Goal: Transaction & Acquisition: Purchase product/service

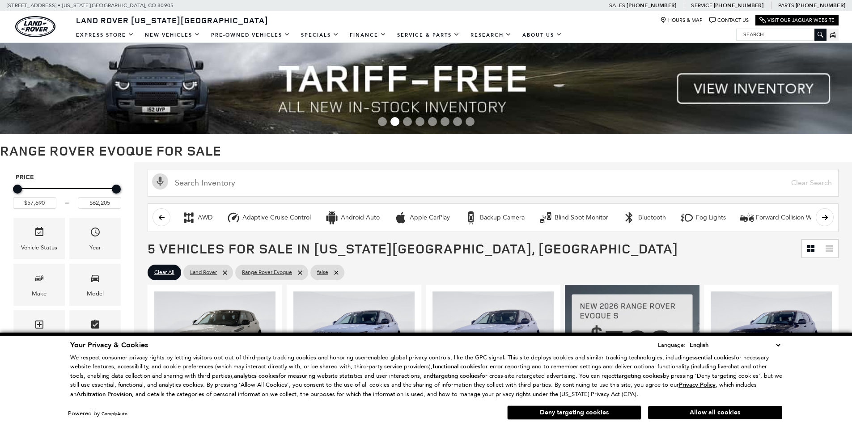
click at [780, 347] on select "English Spanish / Español English / [GEOGRAPHIC_DATA] Korean / 한국어 Vietnamese /…" at bounding box center [735, 345] width 95 height 10
click at [570, 242] on span "5 Vehicles for Sale in [US_STATE][GEOGRAPHIC_DATA], [GEOGRAPHIC_DATA]" at bounding box center [475, 249] width 654 height 18
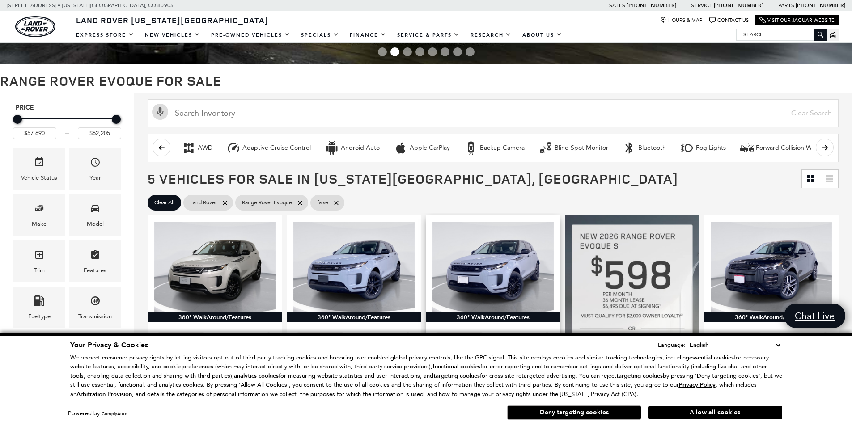
scroll to position [224, 0]
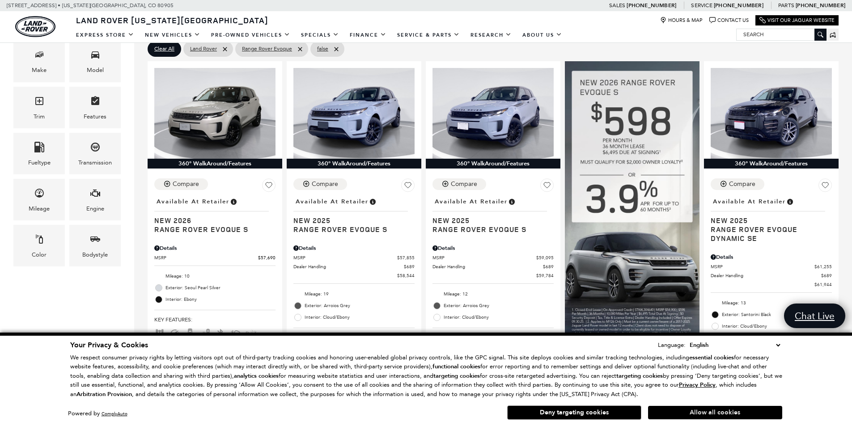
click at [717, 416] on button "Allow all cookies" at bounding box center [715, 412] width 134 height 13
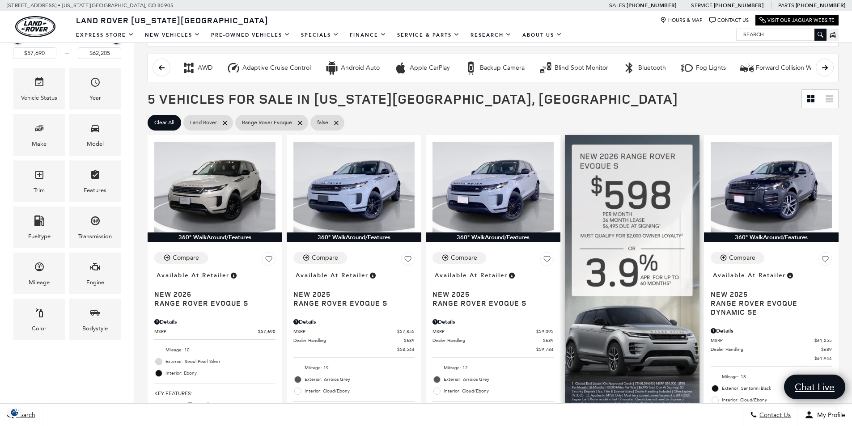
scroll to position [134, 0]
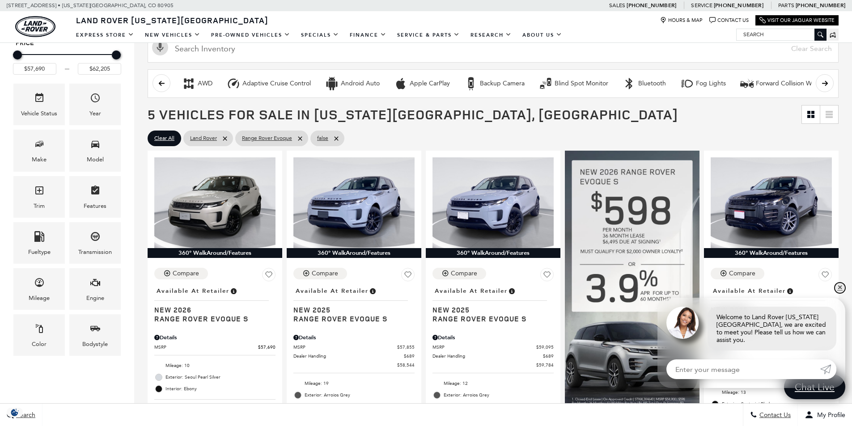
click at [839, 294] on link "✕" at bounding box center [840, 288] width 11 height 11
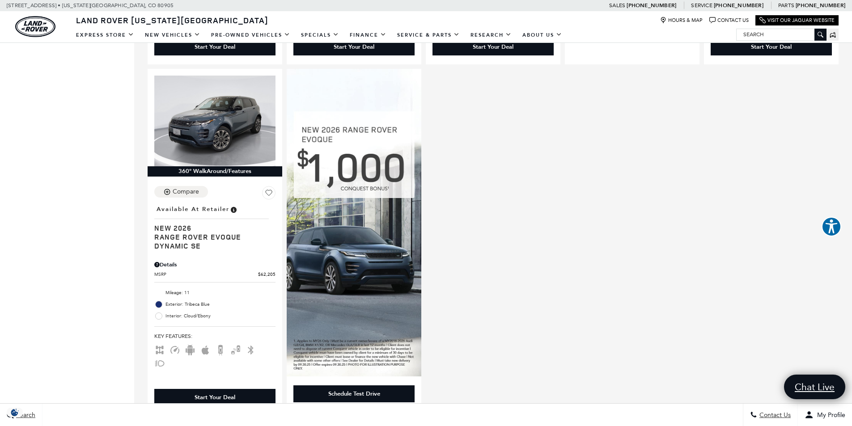
scroll to position [403, 0]
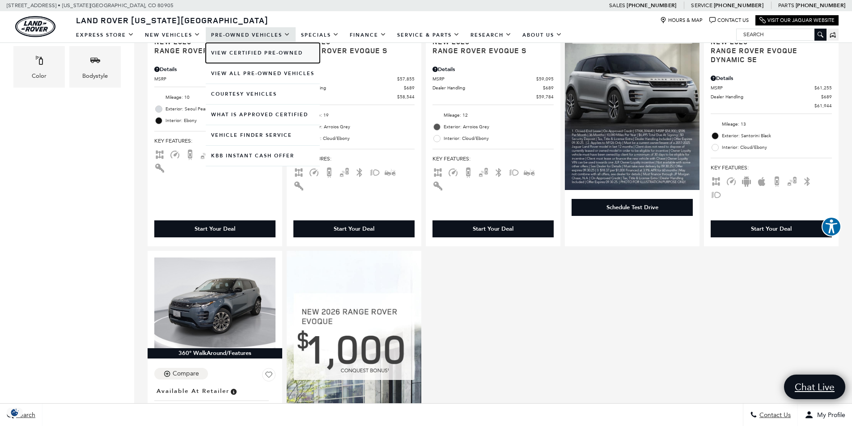
click at [247, 51] on link "View Certified Pre-Owned" at bounding box center [263, 53] width 114 height 20
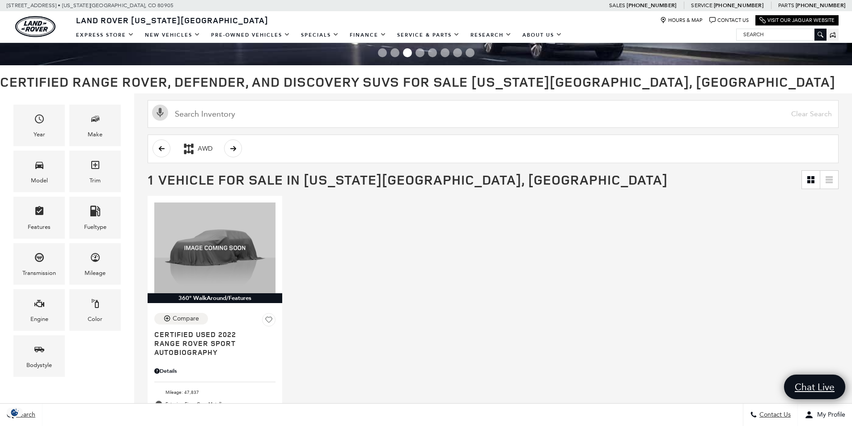
scroll to position [45, 0]
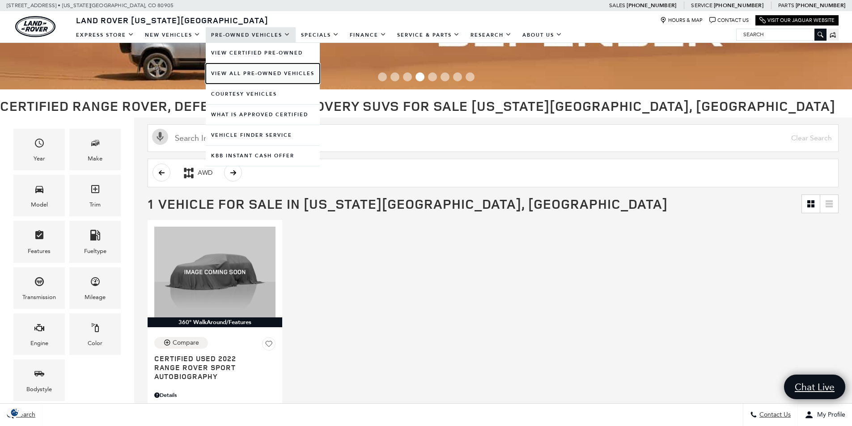
click at [256, 75] on link "View All Pre-Owned Vehicles" at bounding box center [263, 74] width 114 height 20
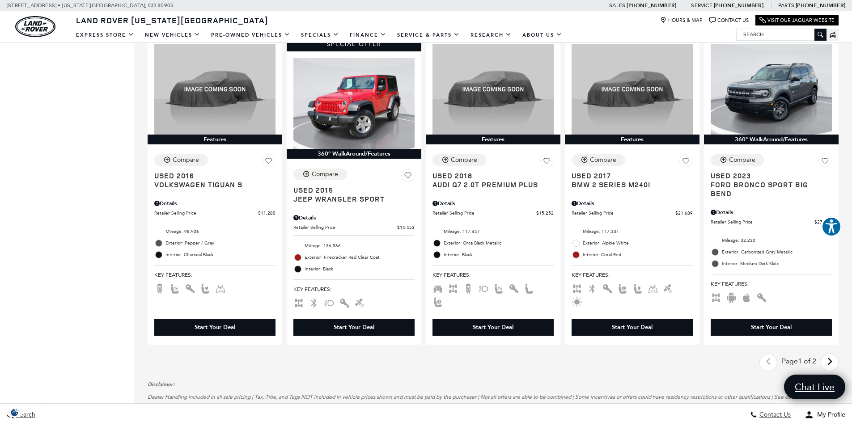
scroll to position [1298, 0]
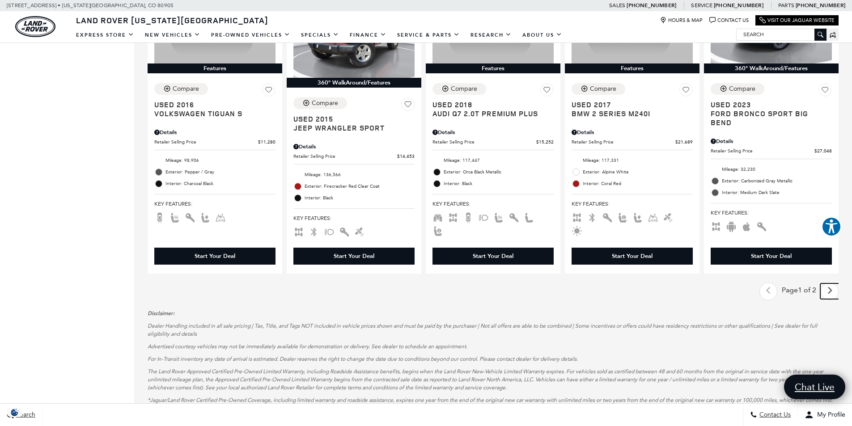
click at [833, 284] on icon "next page" at bounding box center [830, 291] width 6 height 14
